Goal: Browse casually

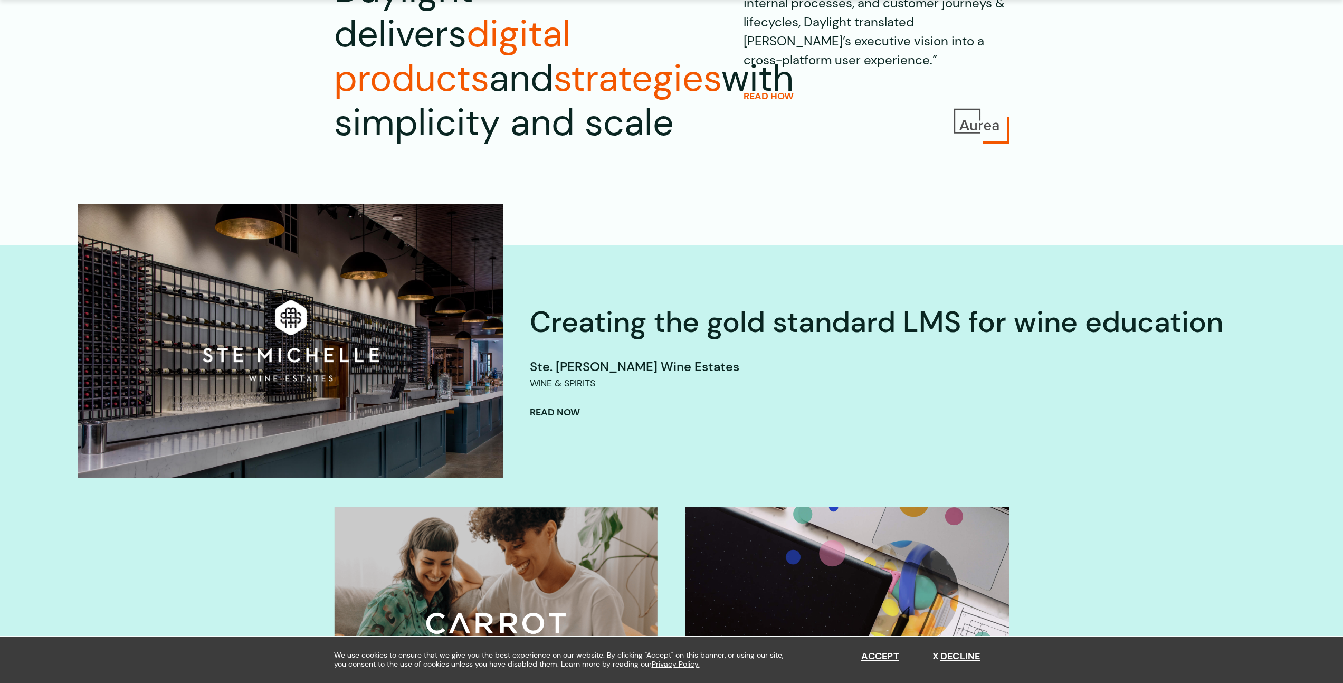
scroll to position [282, 0]
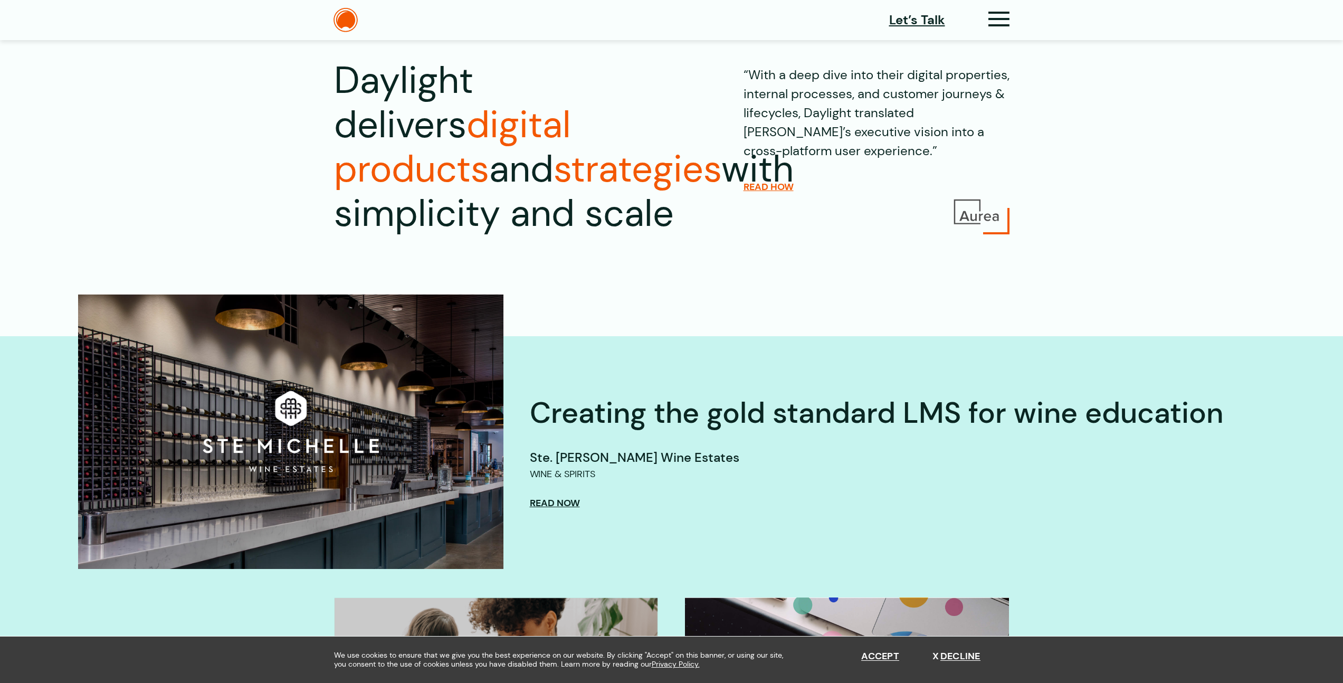
scroll to position [0, 0]
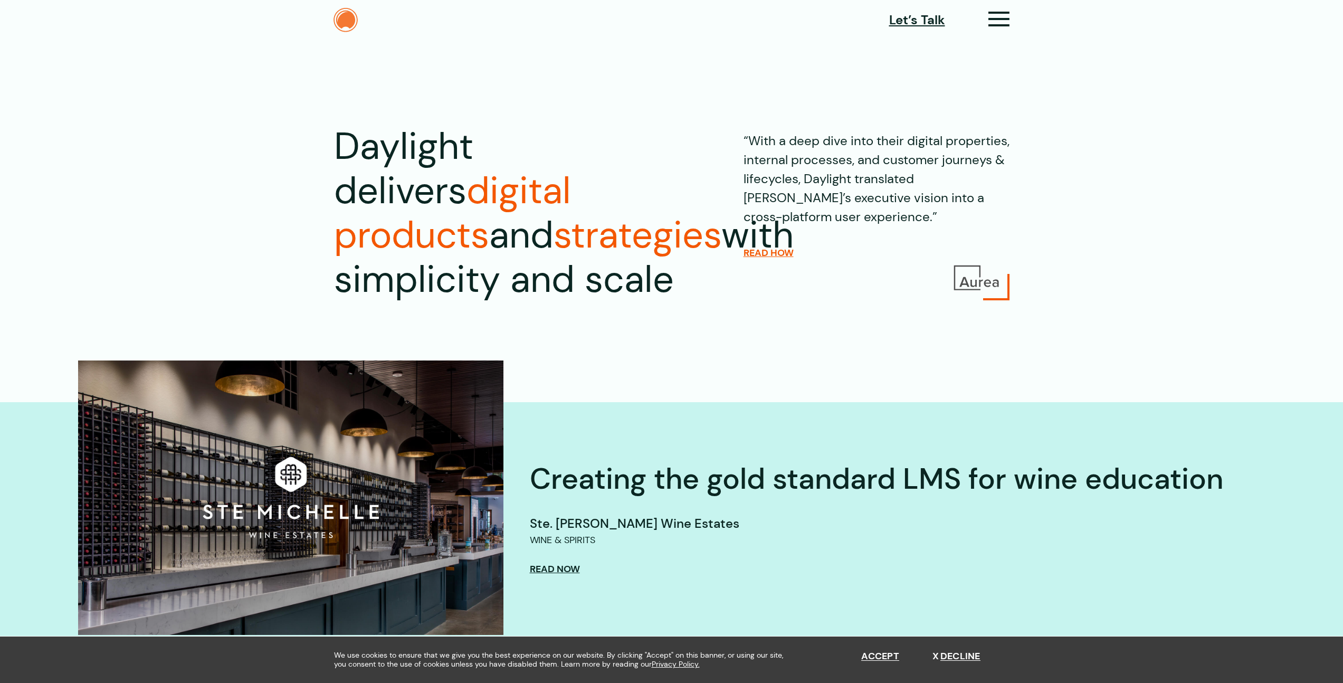
click at [344, 22] on img at bounding box center [345, 20] width 24 height 24
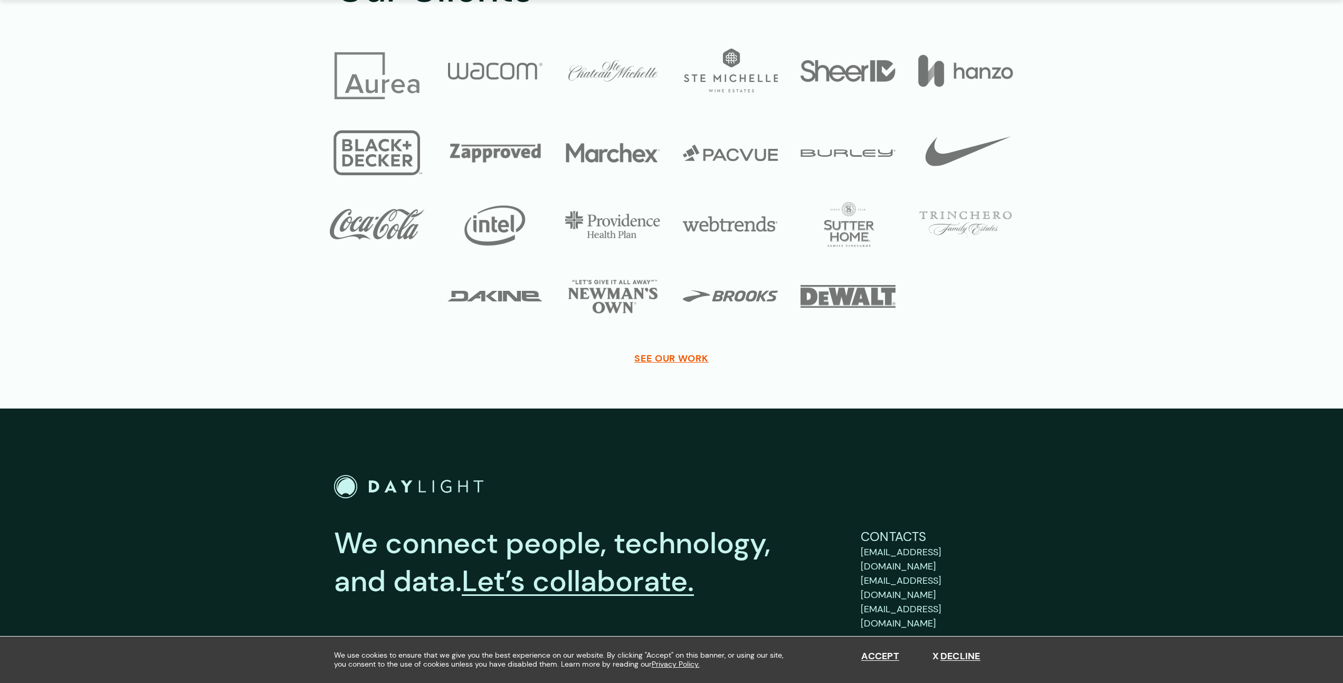
scroll to position [3795, 0]
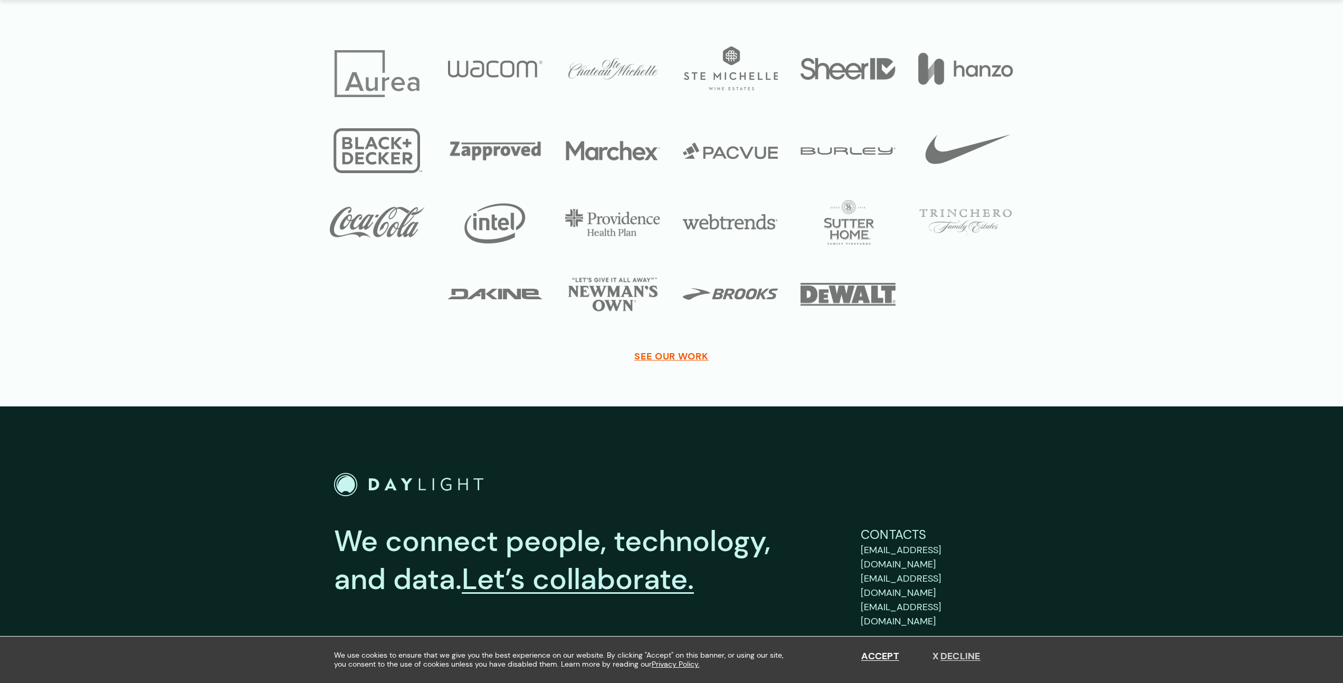
click at [959, 658] on button "Decline" at bounding box center [956, 657] width 48 height 12
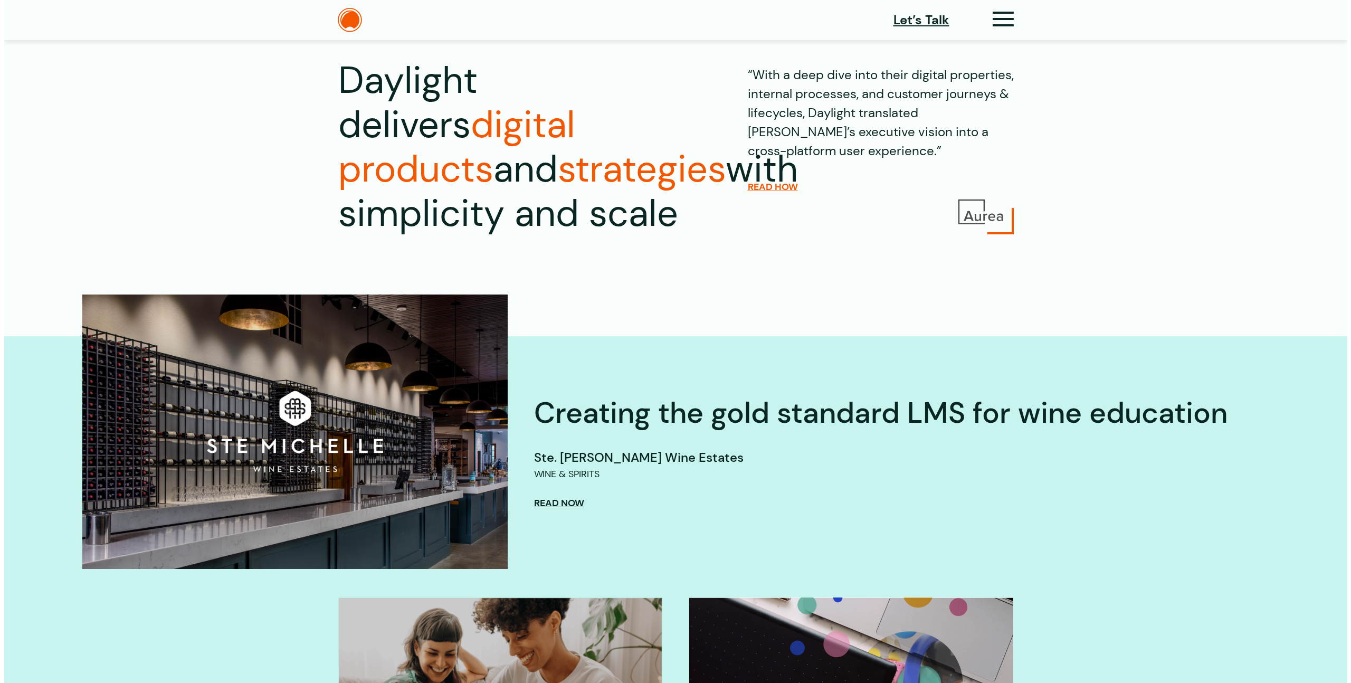
scroll to position [0, 0]
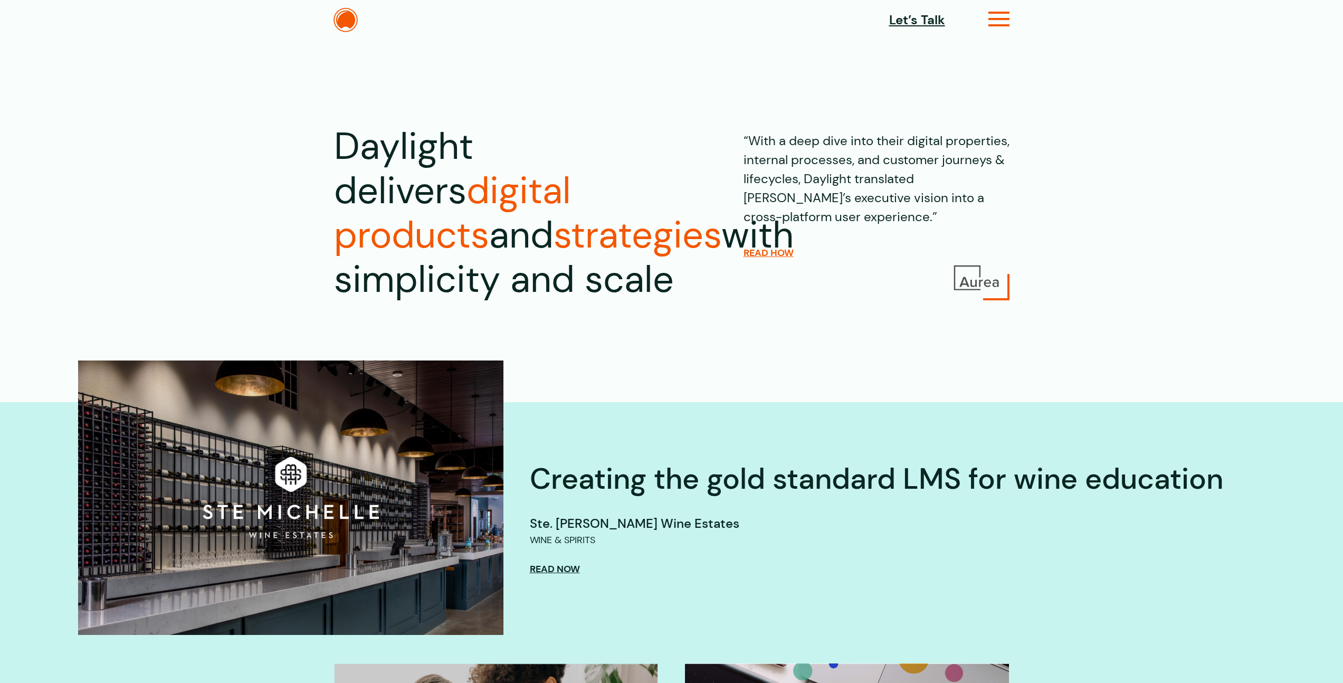
click at [997, 23] on icon at bounding box center [999, 23] width 22 height 11
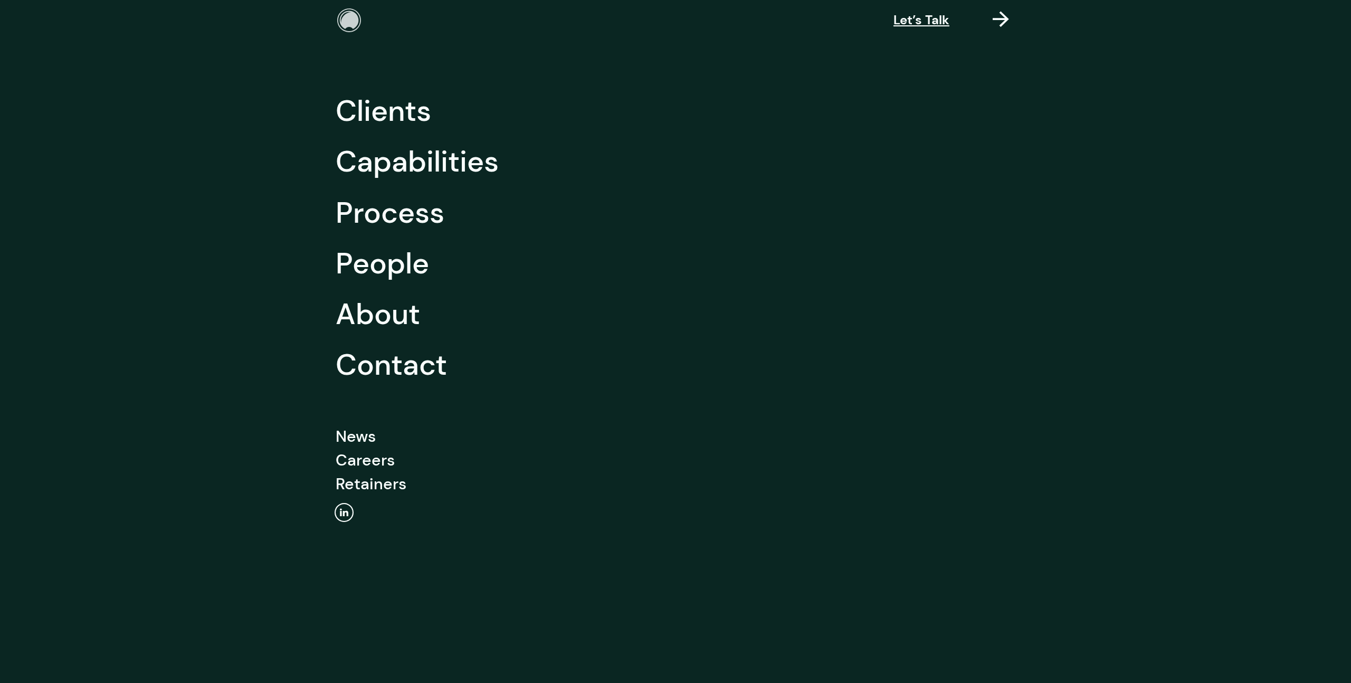
click at [357, 26] on img at bounding box center [349, 20] width 24 height 24
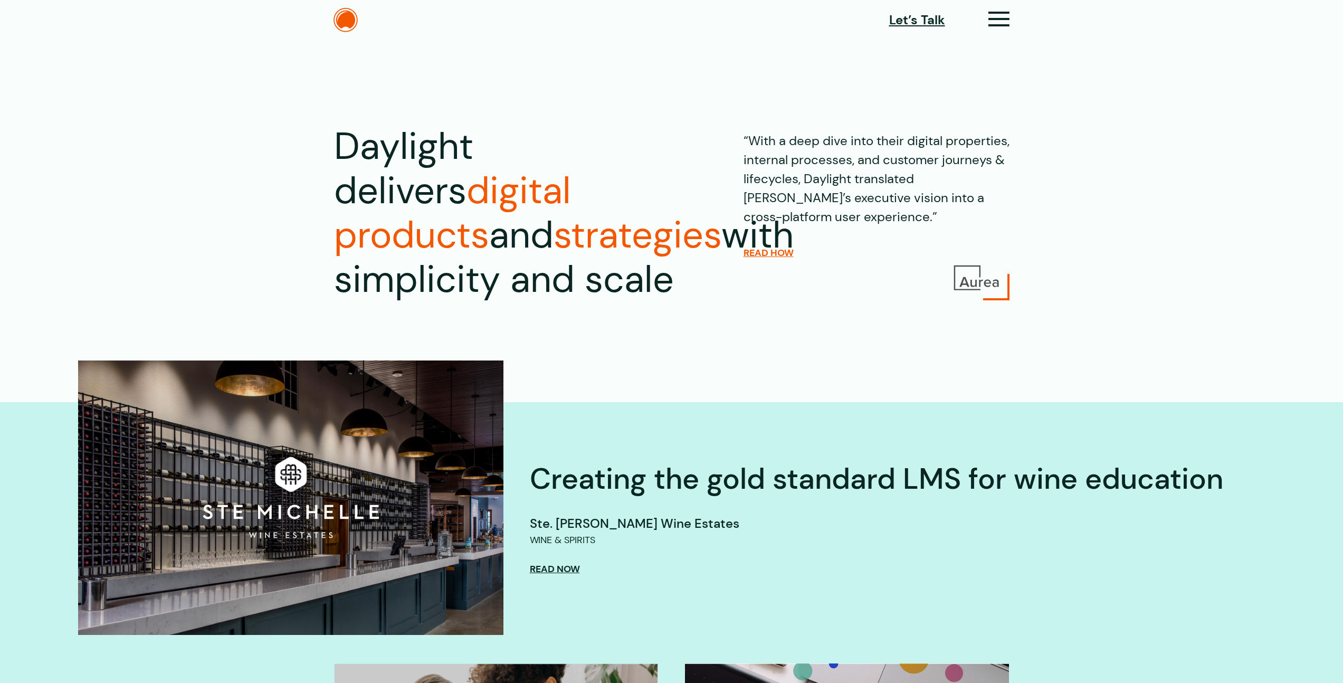
drag, startPoint x: 745, startPoint y: 139, endPoint x: 827, endPoint y: 224, distance: 117.5
click at [827, 224] on p "“With a deep dive into their digital properties, internal processes, and custom…" at bounding box center [876, 176] width 266 height 102
click at [814, 188] on p "“With a deep dive into their digital properties, internal processes, and custom…" at bounding box center [876, 176] width 266 height 102
